Goal: Transaction & Acquisition: Purchase product/service

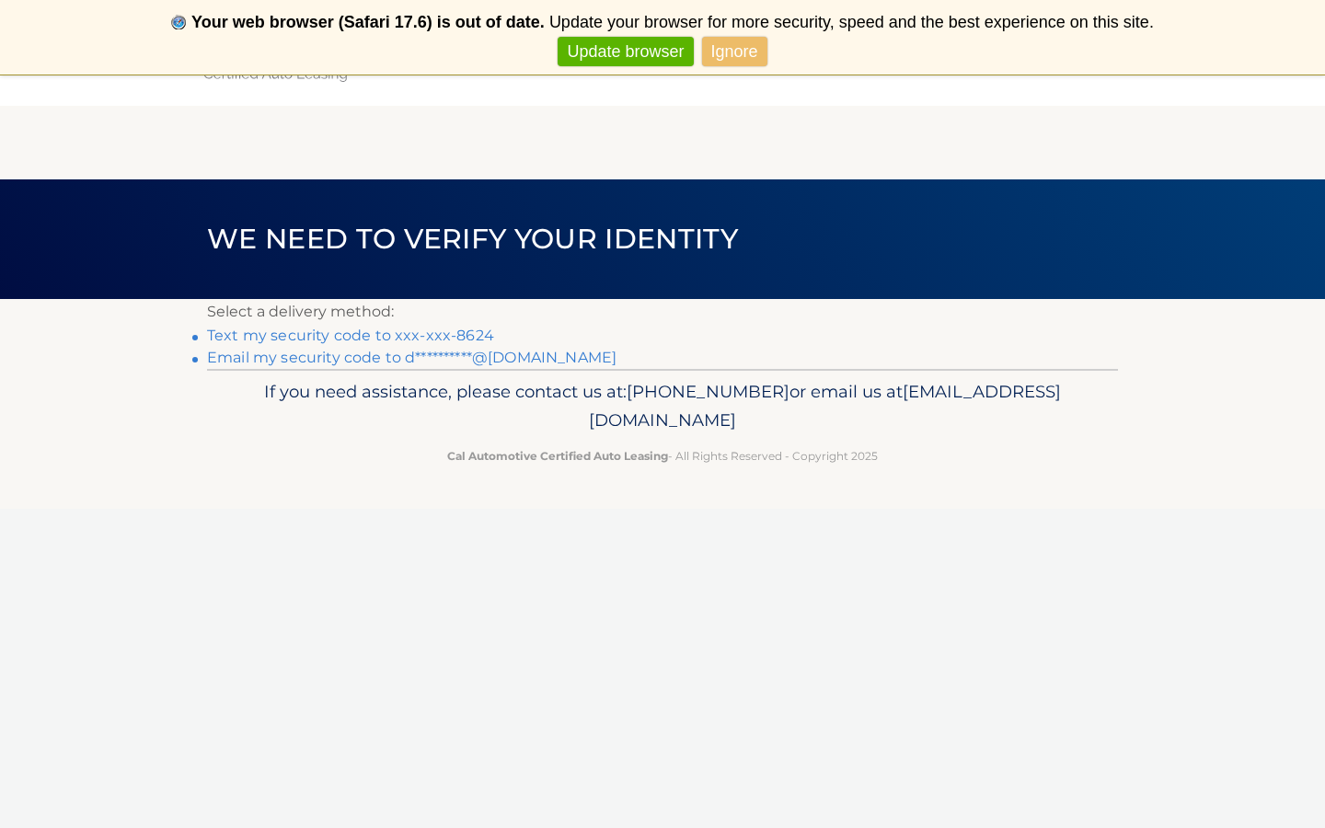
click at [432, 334] on link "Text my security code to xxx-xxx-8624" at bounding box center [350, 335] width 287 height 17
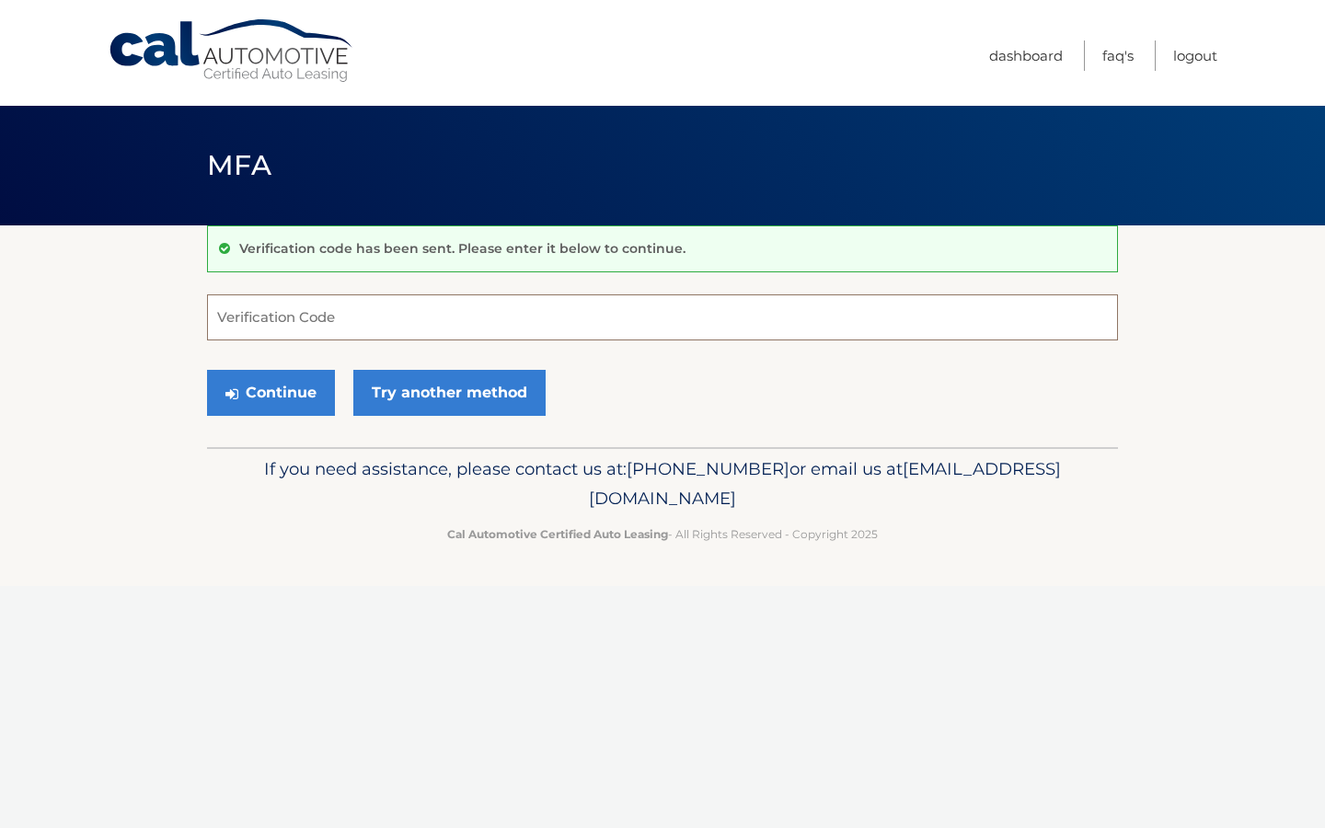
click at [256, 310] on input "Verification Code" at bounding box center [662, 317] width 911 height 46
type input "065066"
click at [248, 385] on button "Continue" at bounding box center [271, 393] width 128 height 46
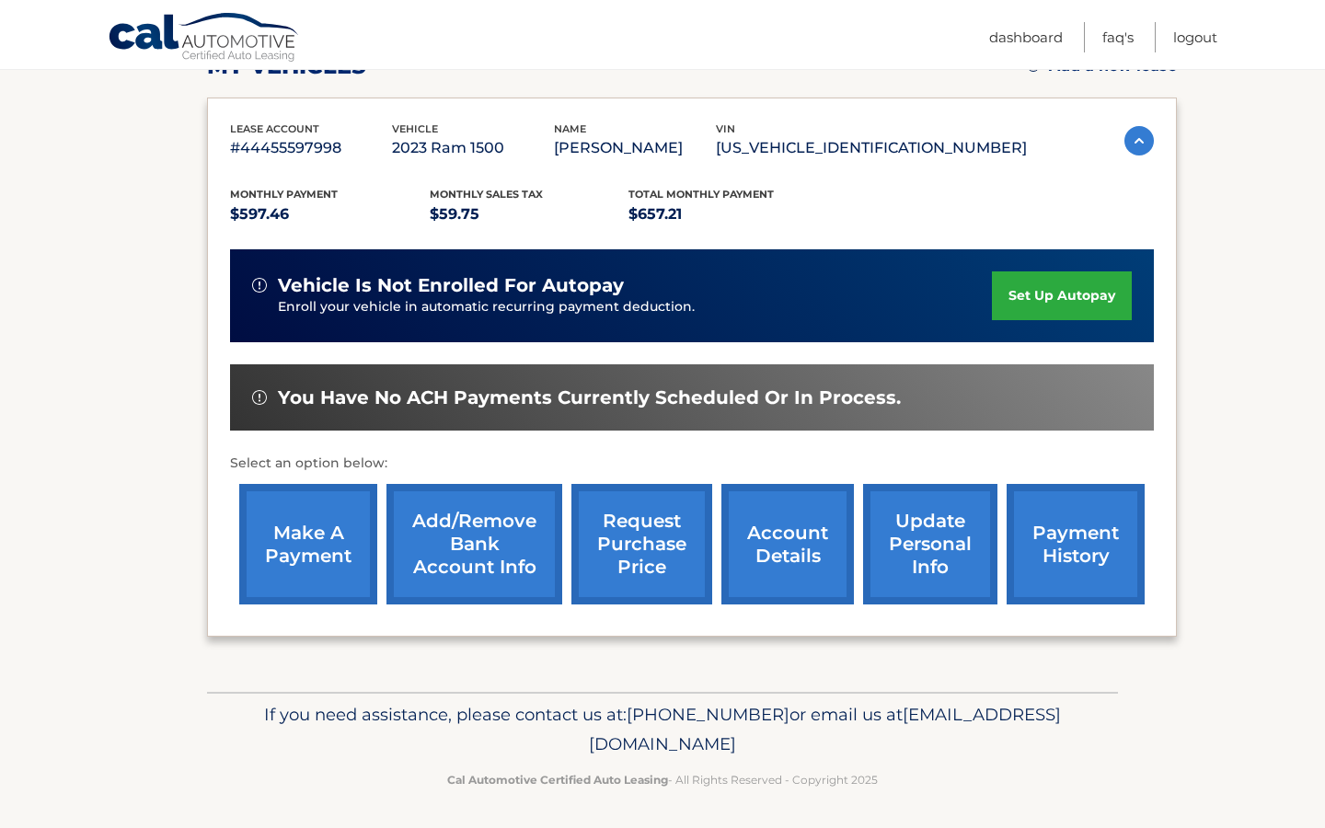
scroll to position [282, 0]
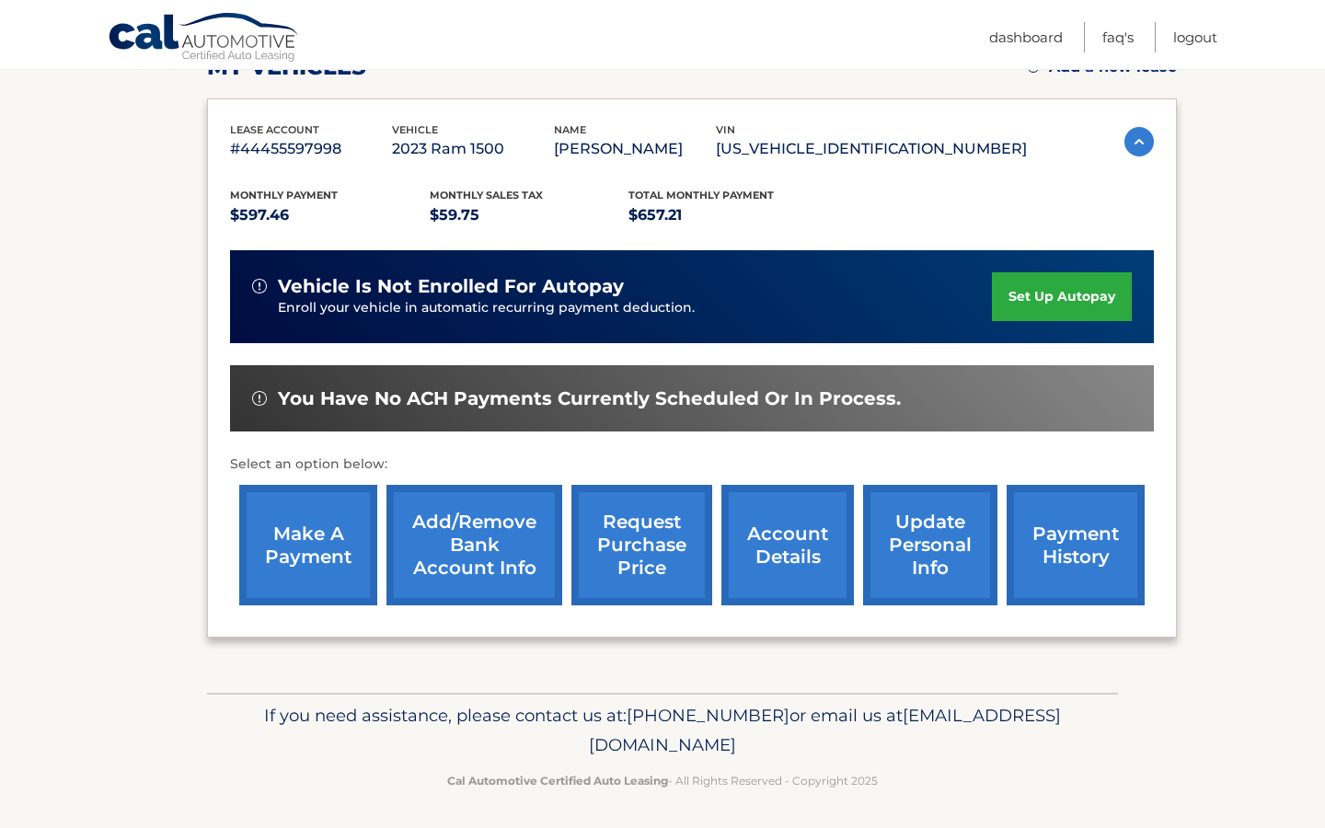
click at [338, 554] on link "make a payment" at bounding box center [308, 545] width 138 height 121
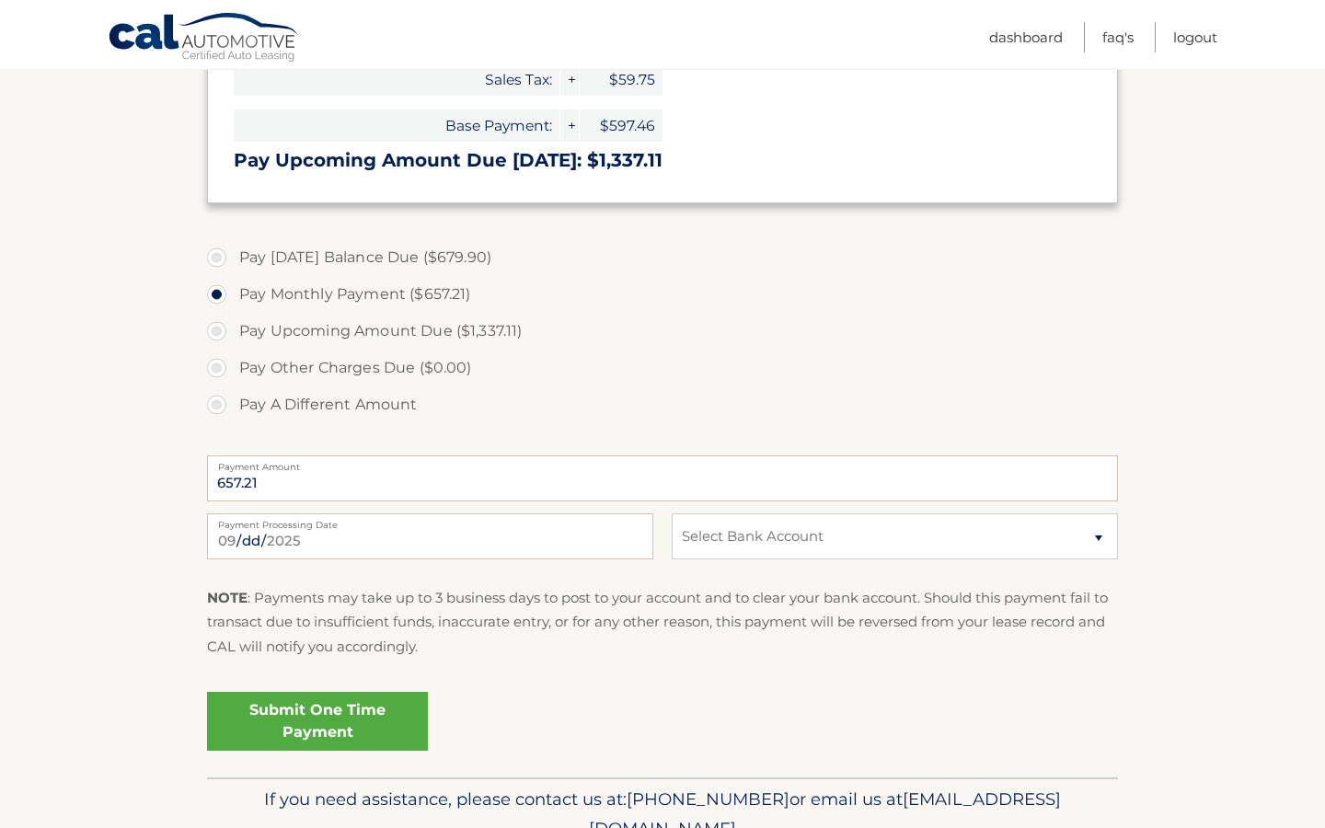
scroll to position [580, 0]
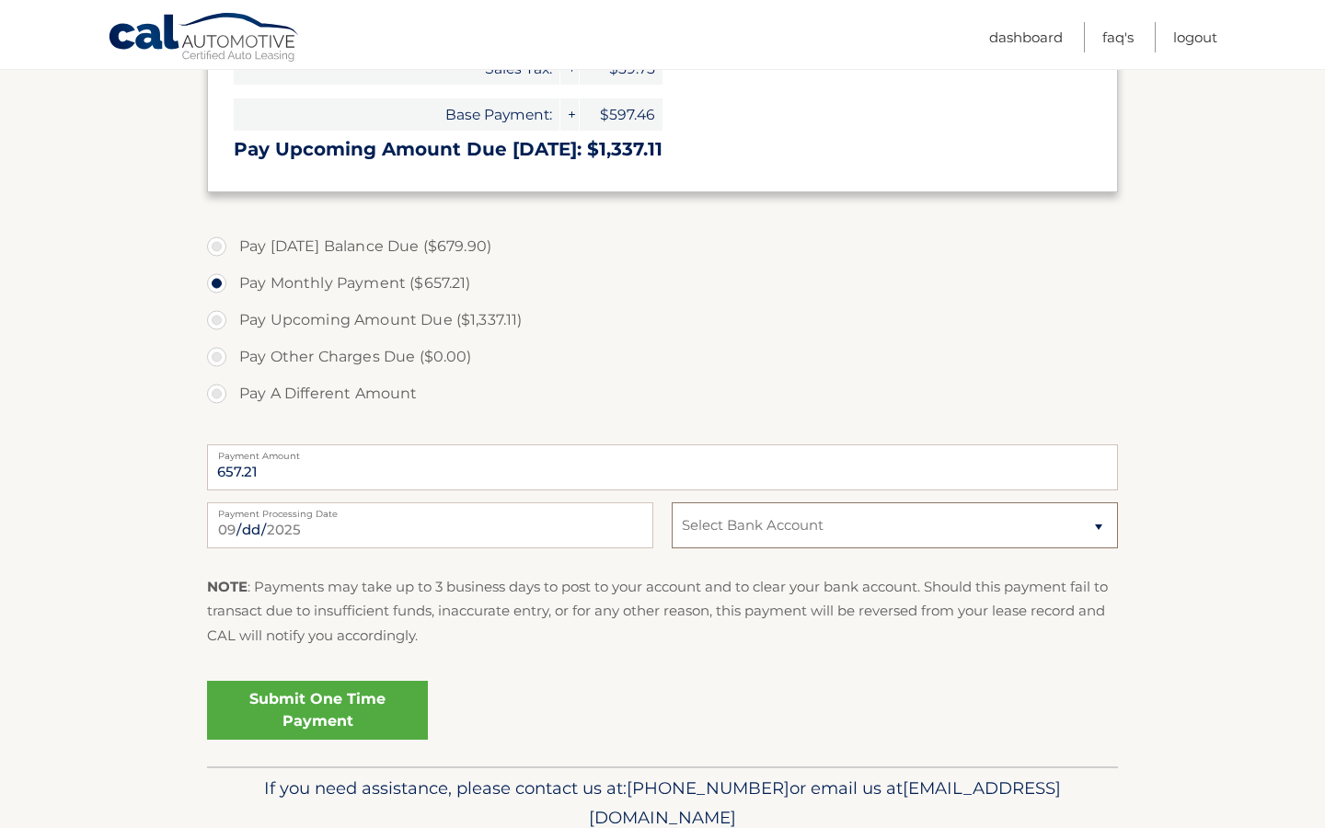
select select "YzM5MDExNjItMGFjNS00MzdjLWI5NDItN2U3MzViYWUyZjNi"
click at [409, 709] on link "Submit One Time Payment" at bounding box center [317, 710] width 221 height 59
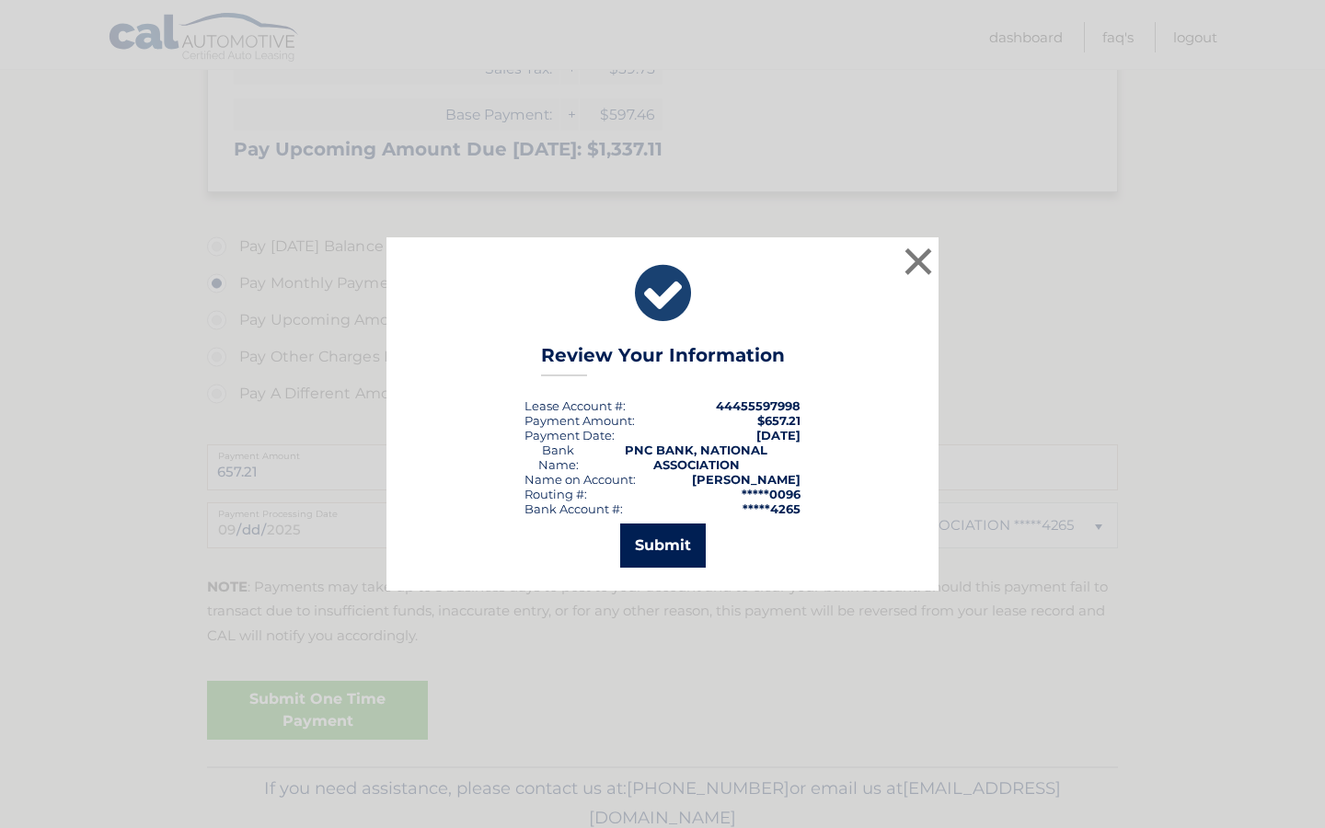
click at [673, 542] on button "Submit" at bounding box center [663, 546] width 86 height 44
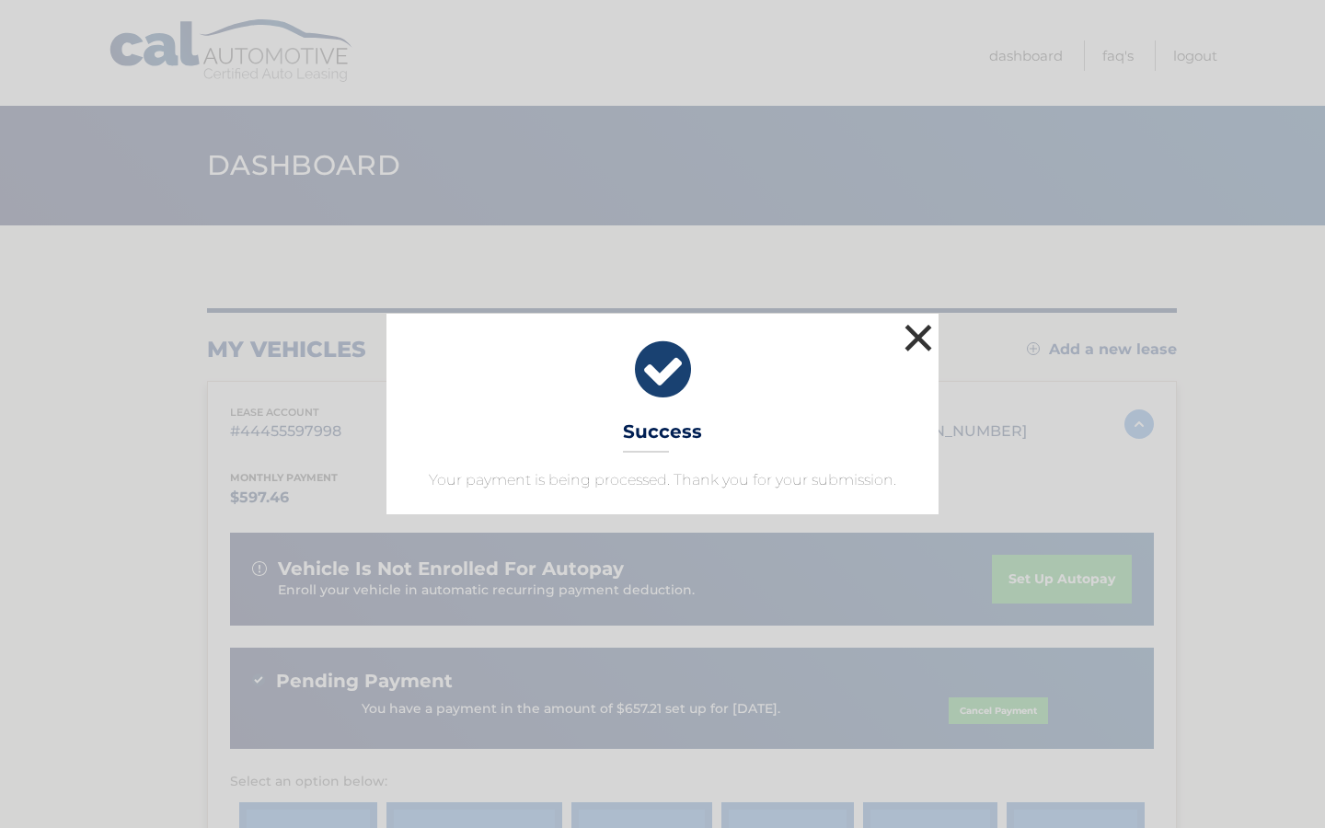
click at [918, 333] on button "×" at bounding box center [918, 337] width 37 height 37
